Goal: Task Accomplishment & Management: Manage account settings

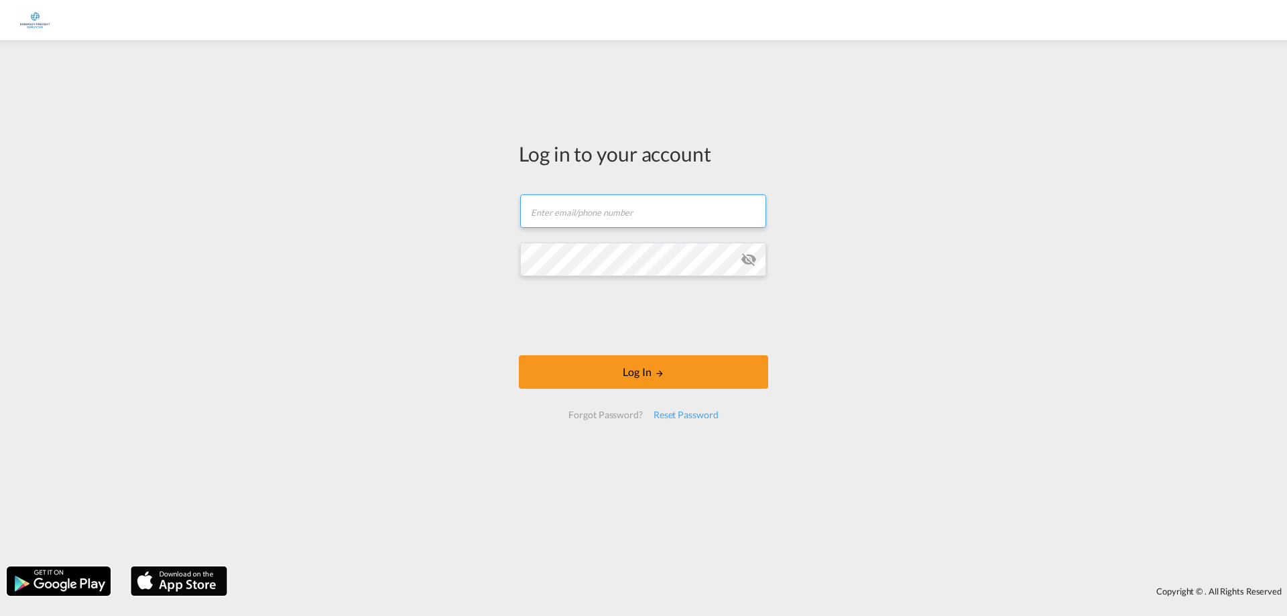
type input "[EMAIL_ADDRESS][PERSON_NAME][DOMAIN_NAME]"
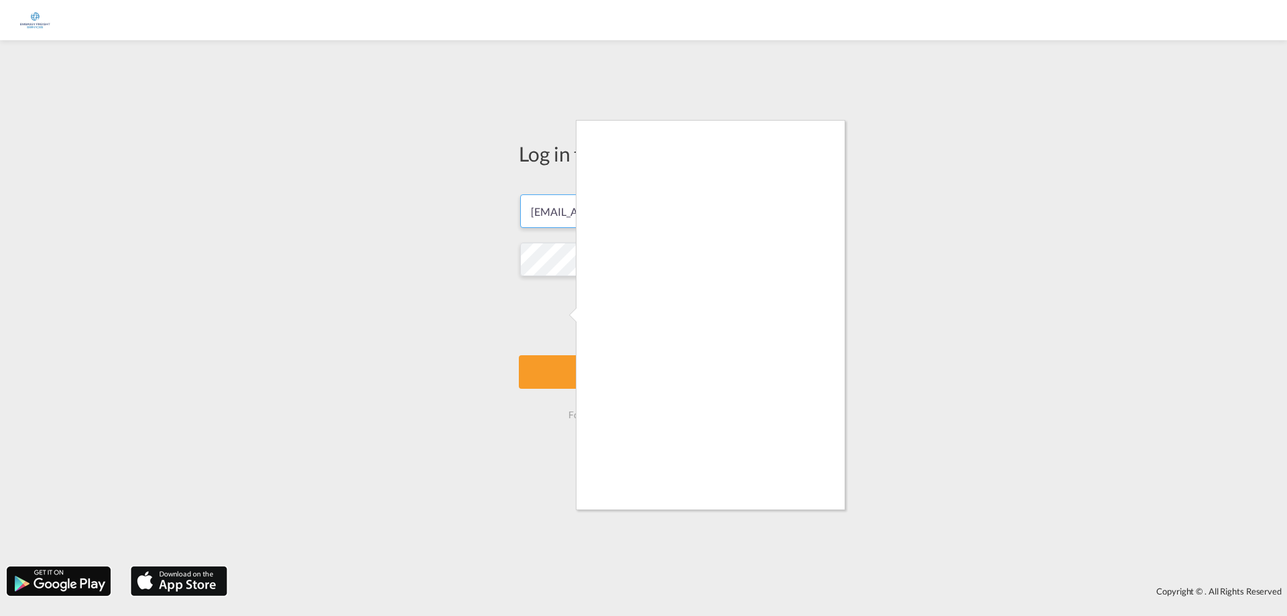
click at [574, 379] on div at bounding box center [643, 308] width 1287 height 616
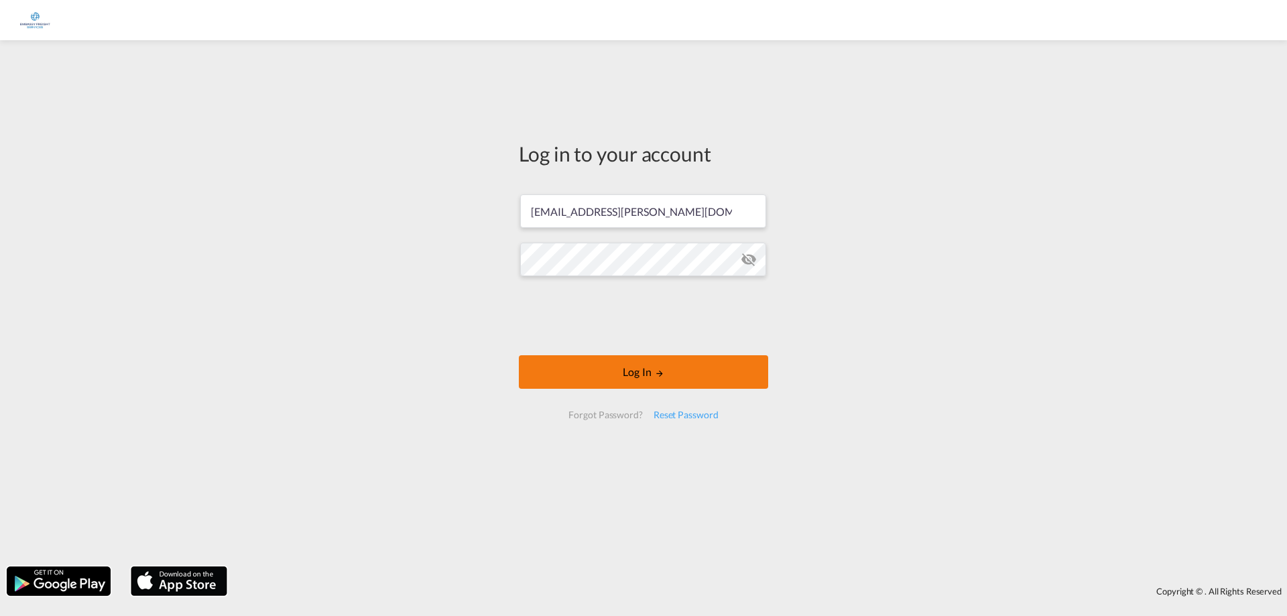
click at [729, 369] on button "Log In" at bounding box center [643, 372] width 249 height 34
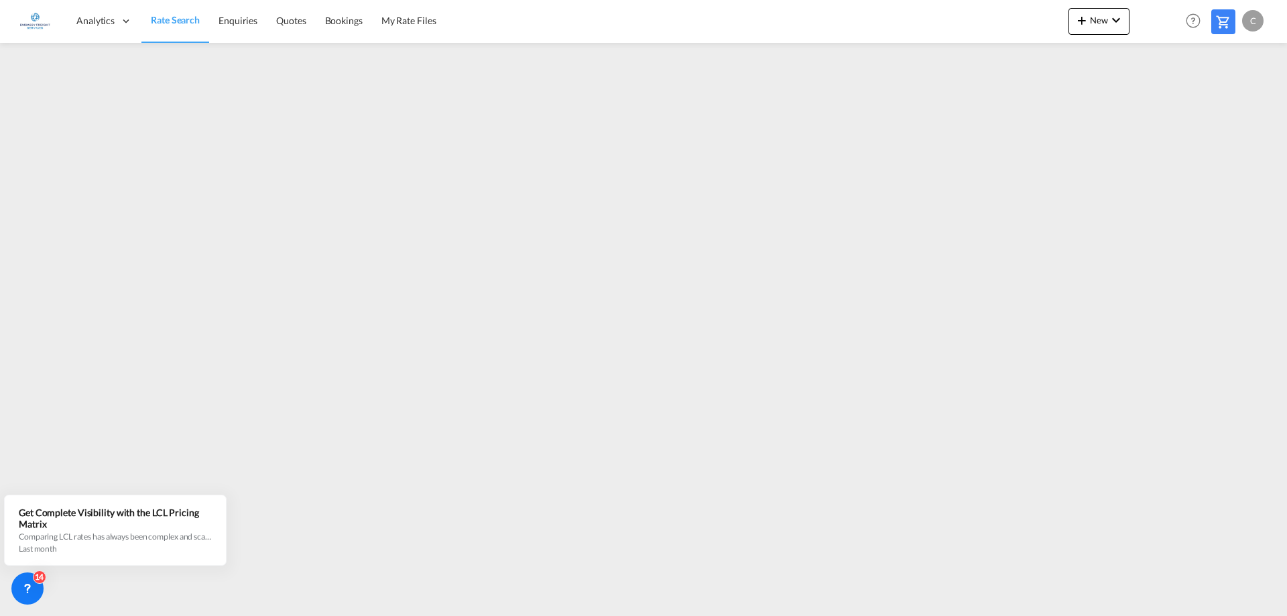
click at [1256, 23] on div "C" at bounding box center [1252, 20] width 21 height 21
click at [1232, 96] on button "Logout" at bounding box center [1237, 102] width 87 height 27
type input "[EMAIL_ADDRESS][PERSON_NAME][DOMAIN_NAME]"
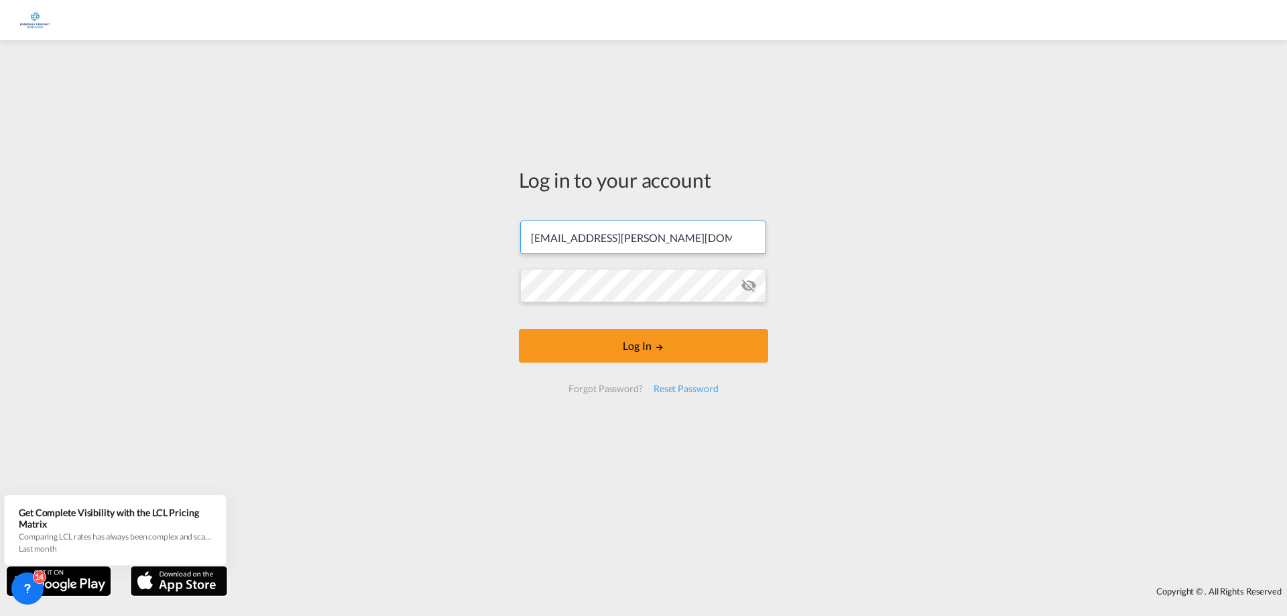
drag, startPoint x: 362, startPoint y: 229, endPoint x: 225, endPoint y: 185, distance: 144.4
click at [224, 209] on div "Log in to your account [EMAIL_ADDRESS][PERSON_NAME][DOMAIN_NAME] Log In Forgot …" at bounding box center [643, 303] width 1287 height 513
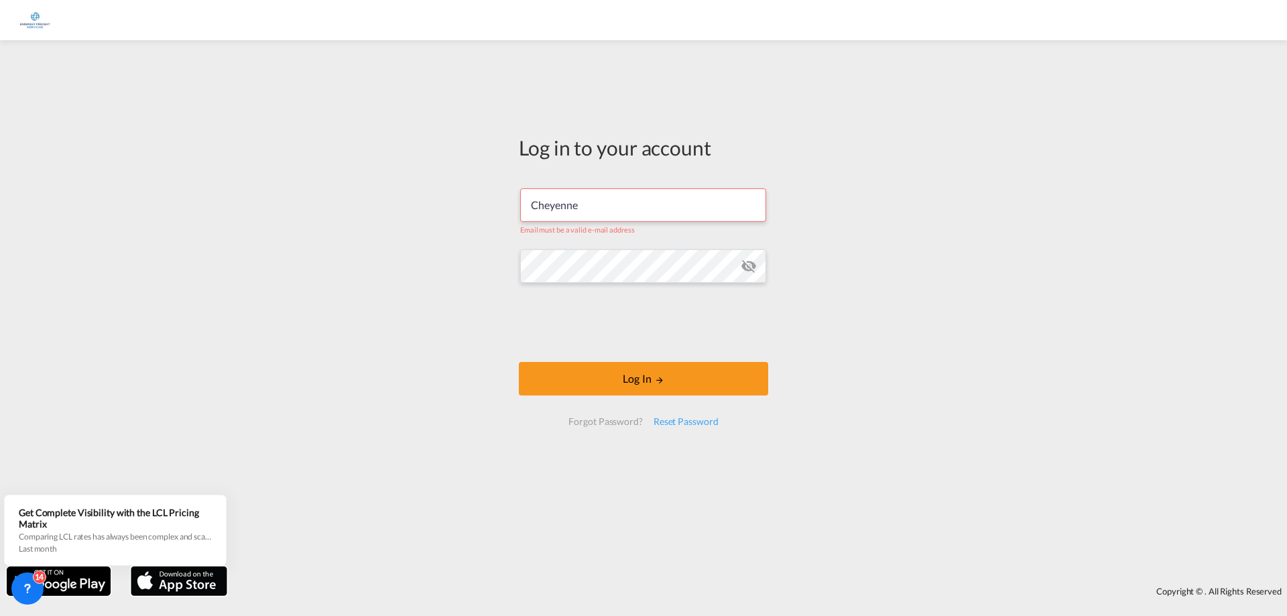
type input "[EMAIL_ADDRESS][DOMAIN_NAME]"
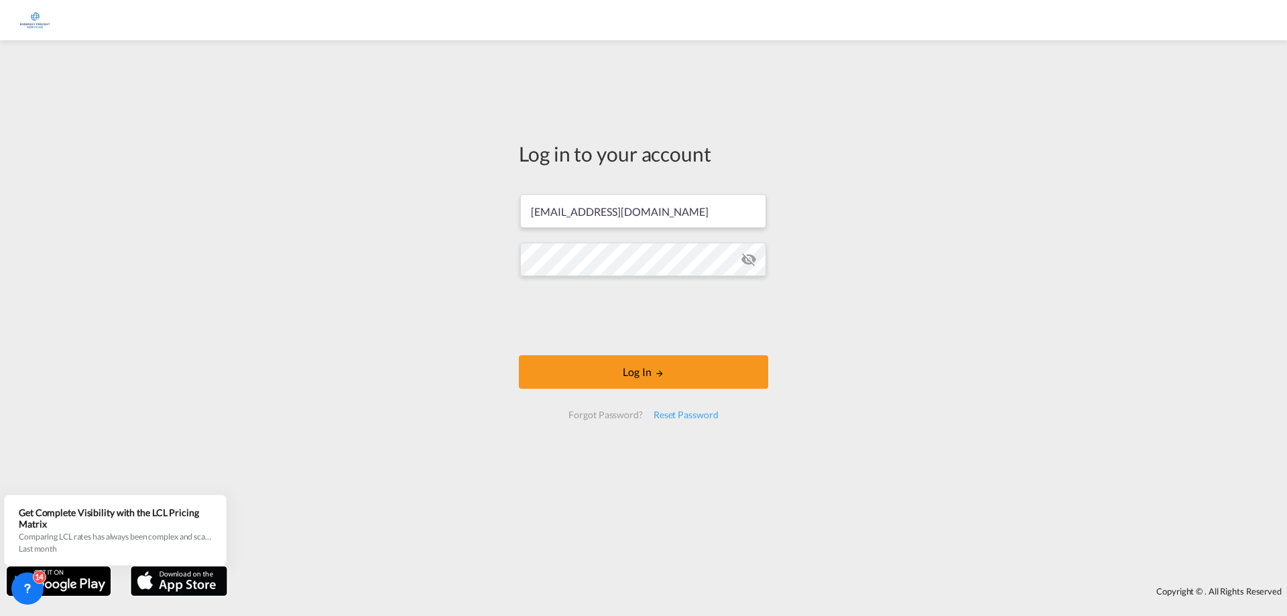
click at [632, 277] on md-input-container at bounding box center [643, 259] width 247 height 36
click at [425, 241] on div "Log in to your account [EMAIL_ADDRESS][DOMAIN_NAME] Log In Forgot Password? Res…" at bounding box center [643, 303] width 1287 height 513
click at [519, 355] on button "Log In" at bounding box center [643, 372] width 249 height 34
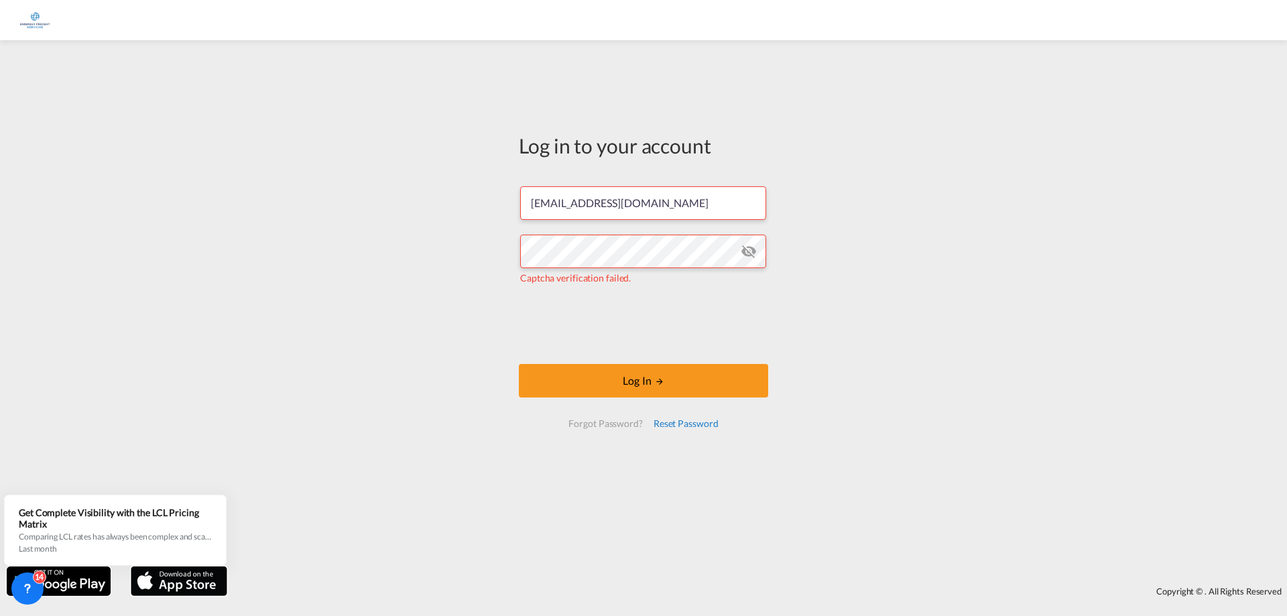
click at [693, 426] on div "Reset Password" at bounding box center [686, 424] width 76 height 24
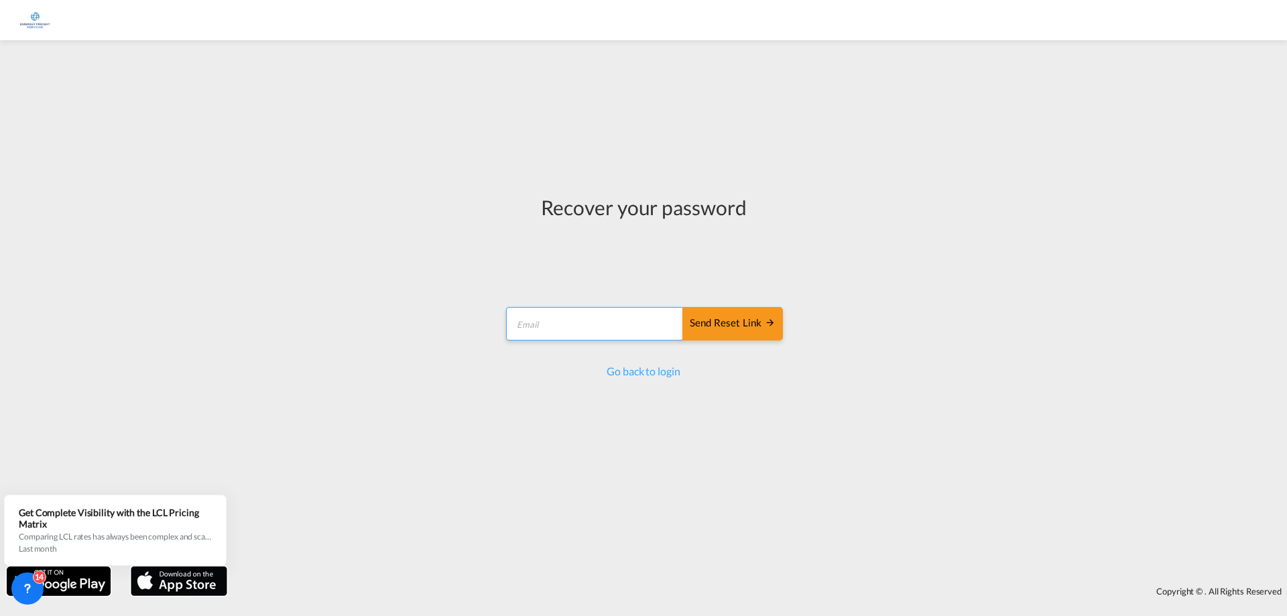
click at [555, 316] on input "email" at bounding box center [595, 324] width 178 height 34
paste input "[EMAIL_ADDRESS][DOMAIN_NAME]"
type input "[EMAIL_ADDRESS][DOMAIN_NAME]"
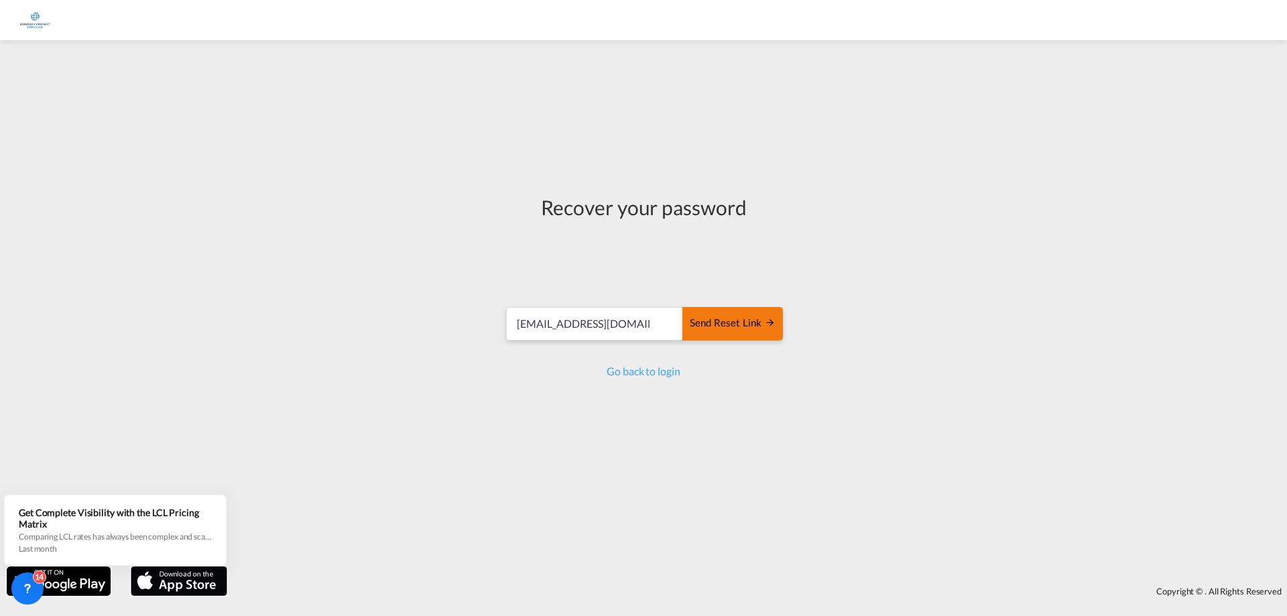
click at [750, 319] on div "Send reset link" at bounding box center [733, 323] width 86 height 15
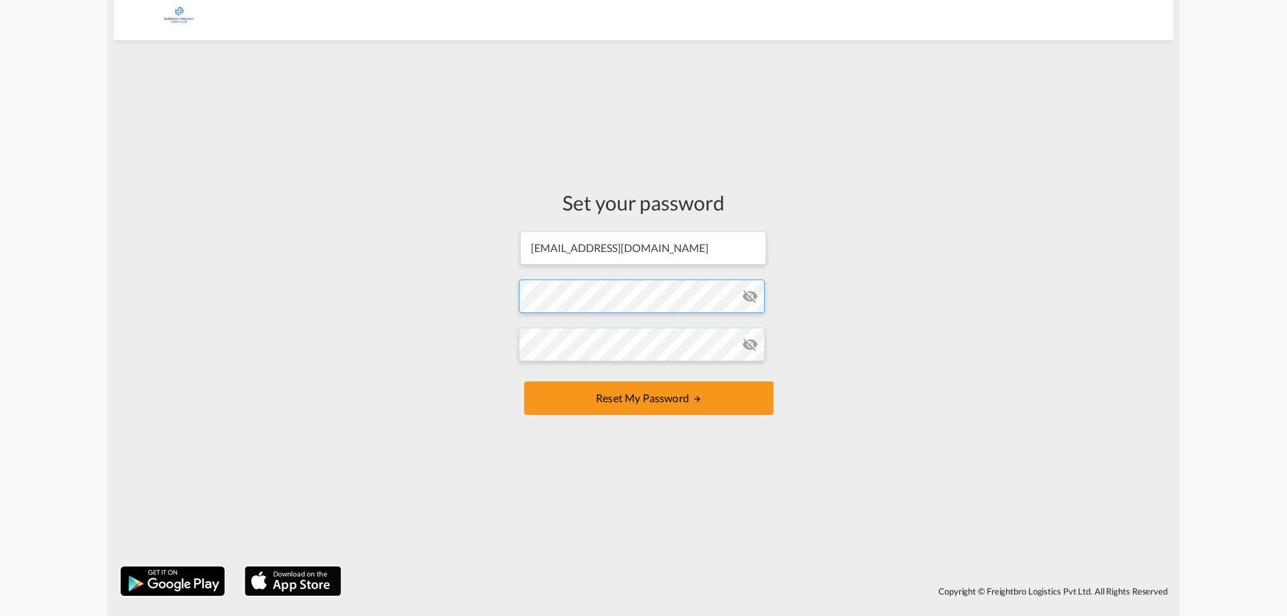
click at [657, 301] on form "cheyenne.jolijt@embassyfreight.nl Password must contain the following: A specia…" at bounding box center [643, 324] width 249 height 189
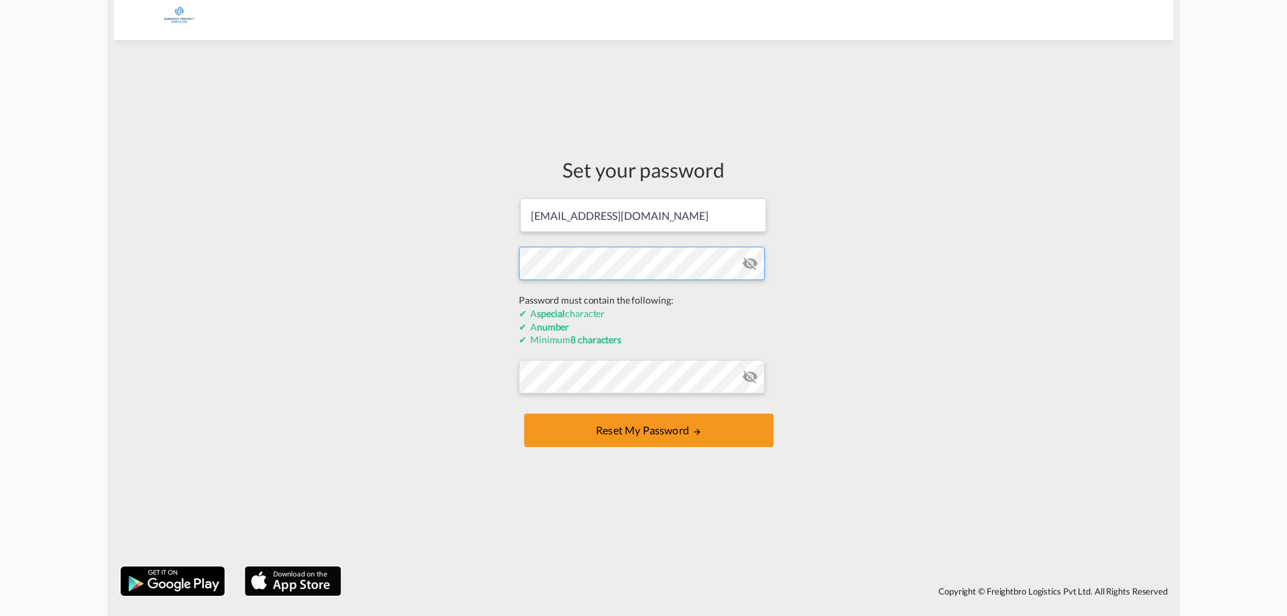
click at [524, 414] on button "Reset my password" at bounding box center [648, 431] width 249 height 34
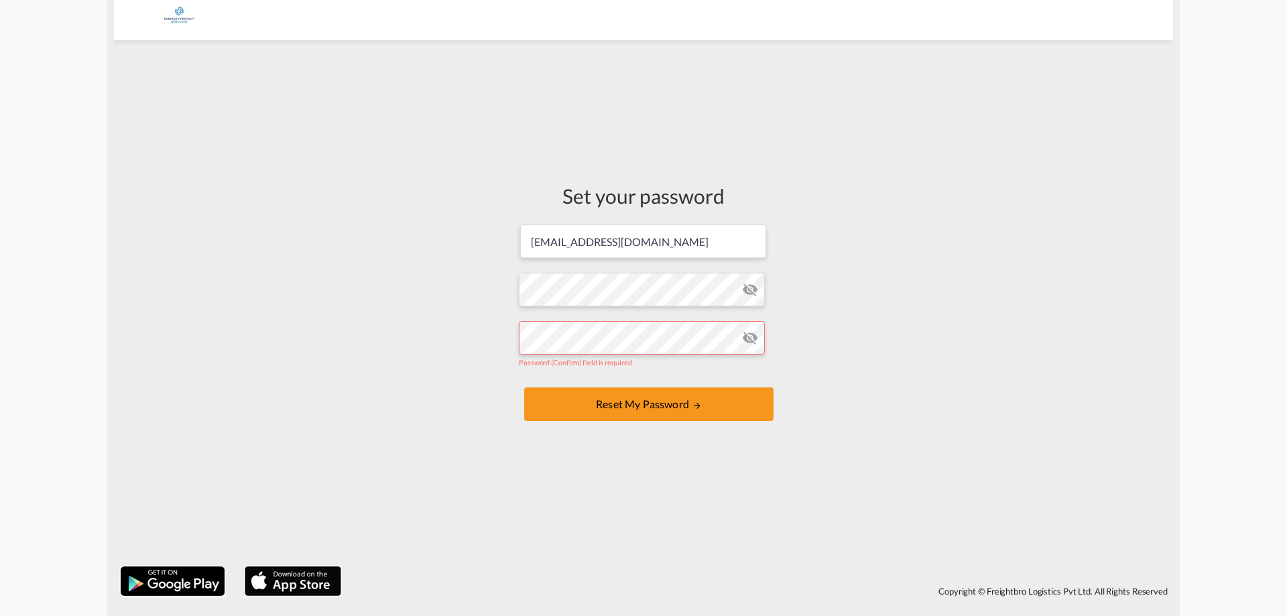
click at [630, 367] on md-input-container "Password (Confirm) field is required" at bounding box center [643, 344] width 249 height 49
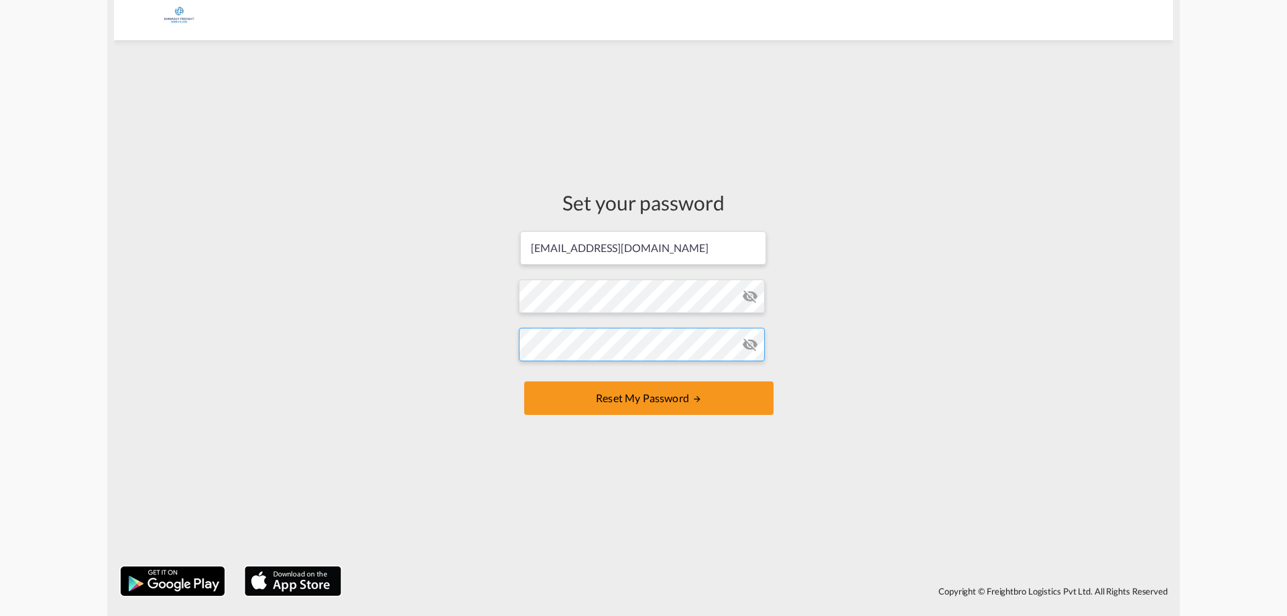
click at [524, 381] on button "Reset my password" at bounding box center [648, 398] width 249 height 34
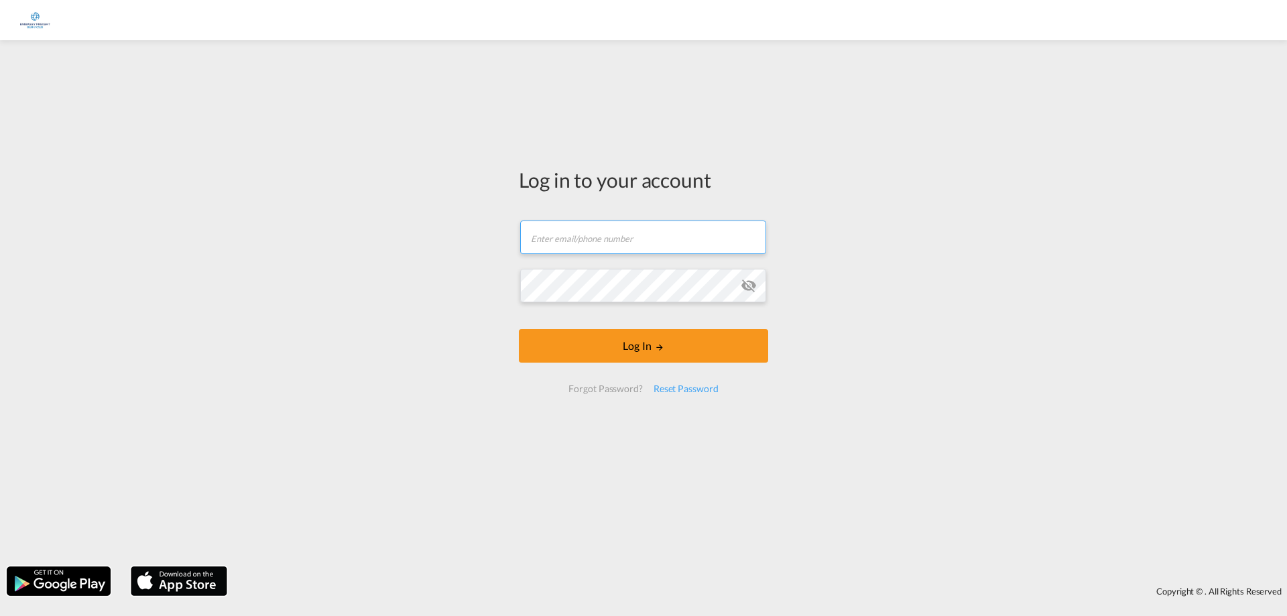
type input "cheyenne.jolijt@embassyfreight.nl"
click at [708, 355] on button "Log In" at bounding box center [643, 346] width 249 height 34
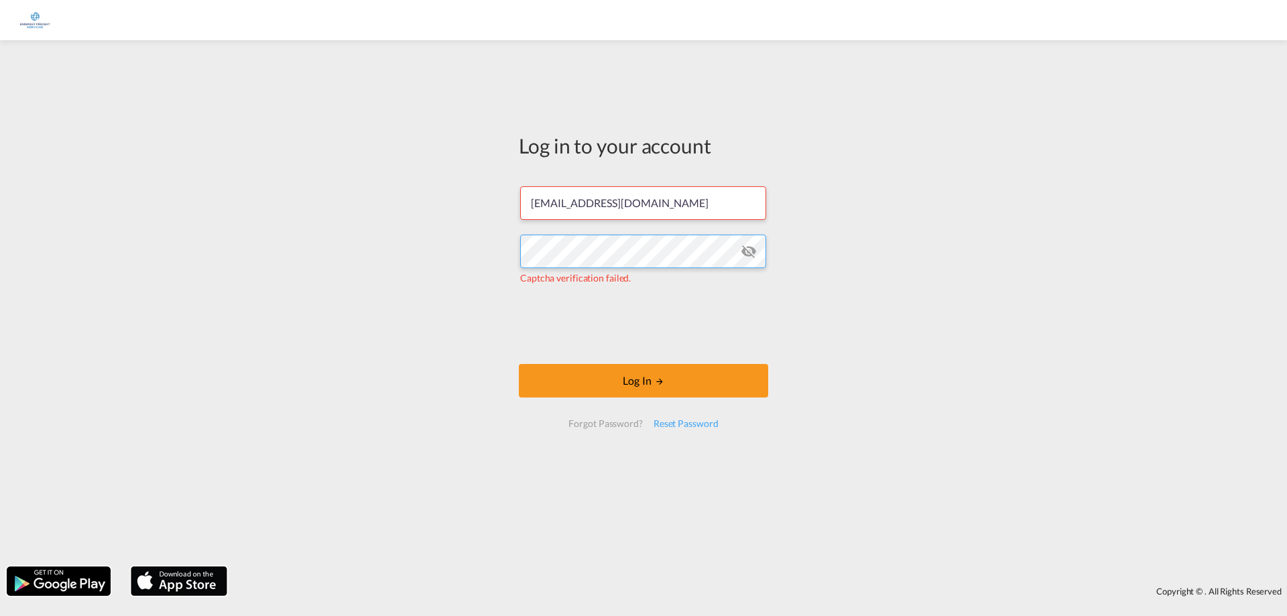
click at [313, 183] on div "Log in to your account cheyenne.jolijt@embassyfreight.nl Captcha verification f…" at bounding box center [643, 303] width 1287 height 513
click at [644, 388] on button "Log In" at bounding box center [643, 381] width 249 height 34
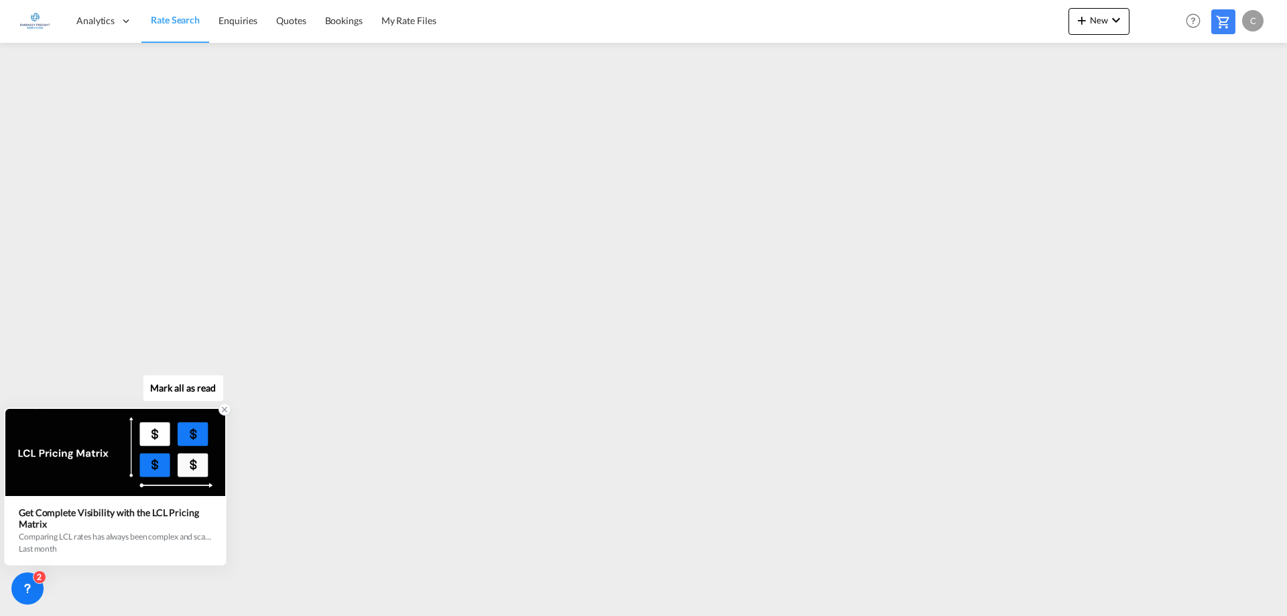
click at [225, 409] on icon at bounding box center [225, 410] width 5 height 5
